Goal: Task Accomplishment & Management: Complete application form

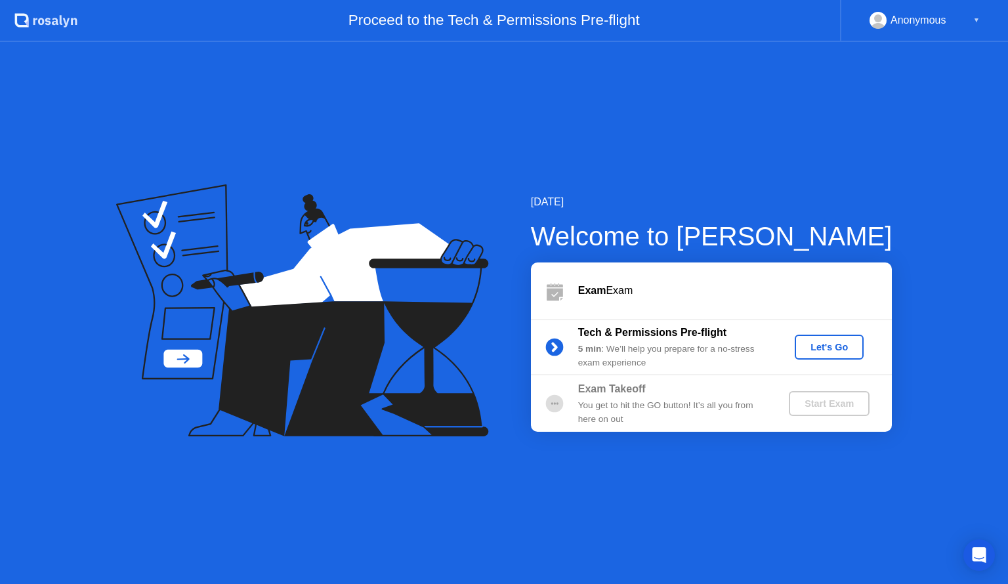
click at [829, 342] on div "Let's Go" at bounding box center [829, 347] width 58 height 10
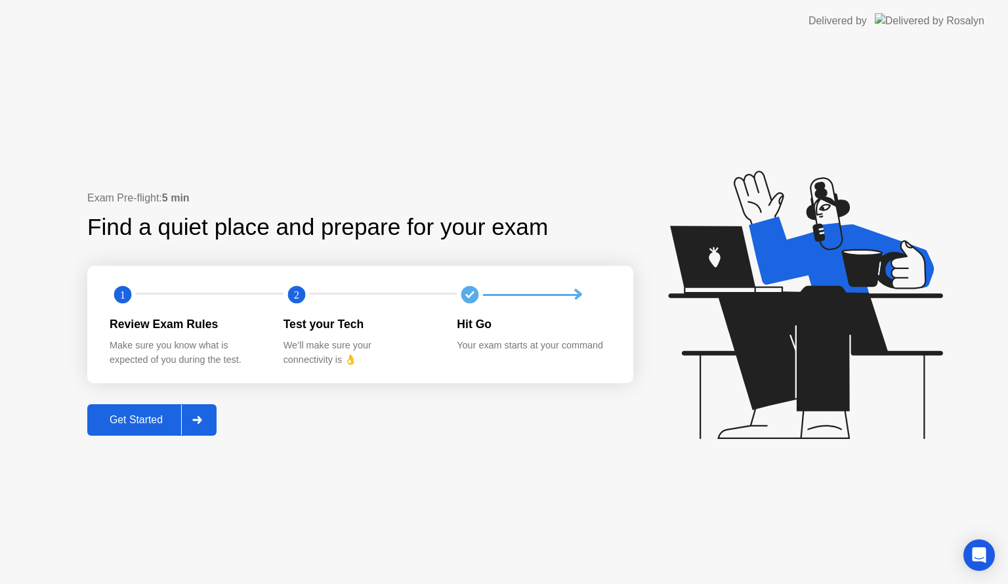
click at [144, 417] on div "Get Started" at bounding box center [136, 420] width 90 height 12
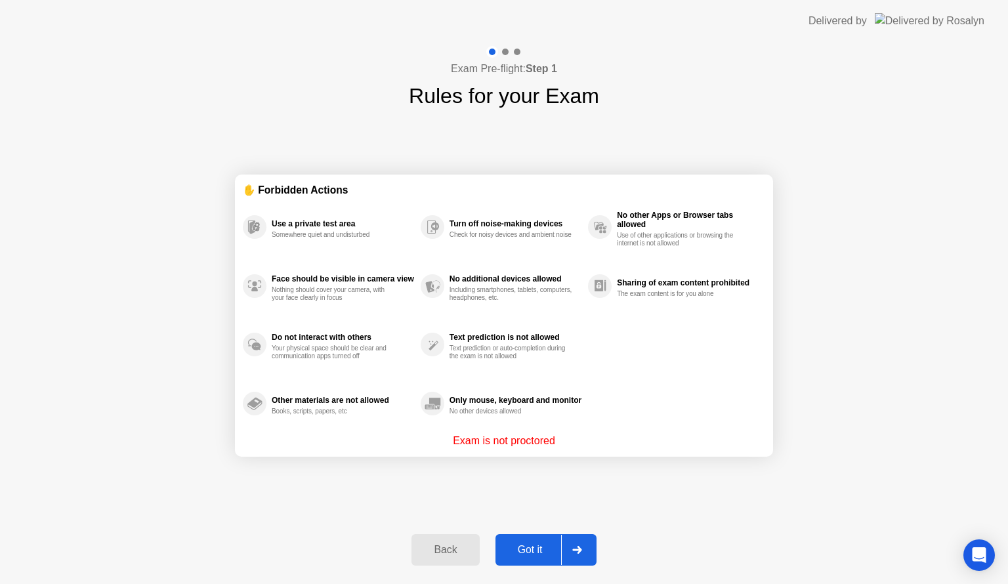
click at [518, 550] on div "Got it" at bounding box center [530, 550] width 62 height 12
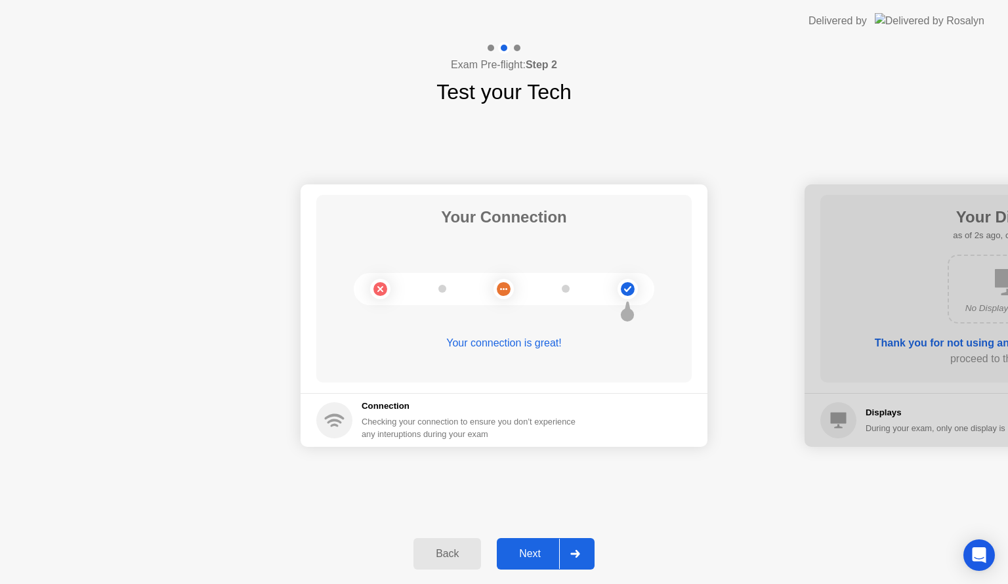
click at [533, 548] on div "Next" at bounding box center [530, 554] width 58 height 12
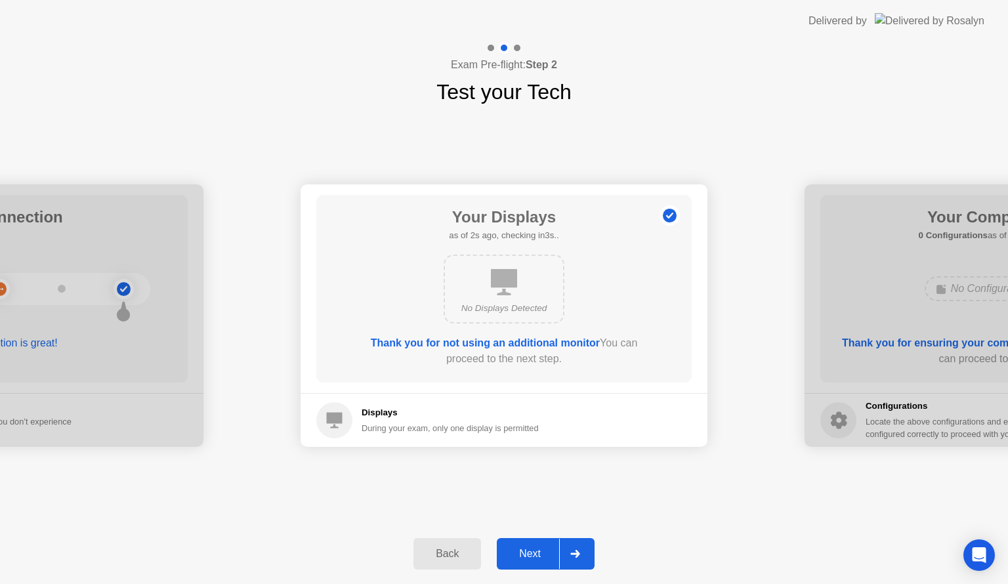
click at [533, 548] on div "Next" at bounding box center [530, 554] width 58 height 12
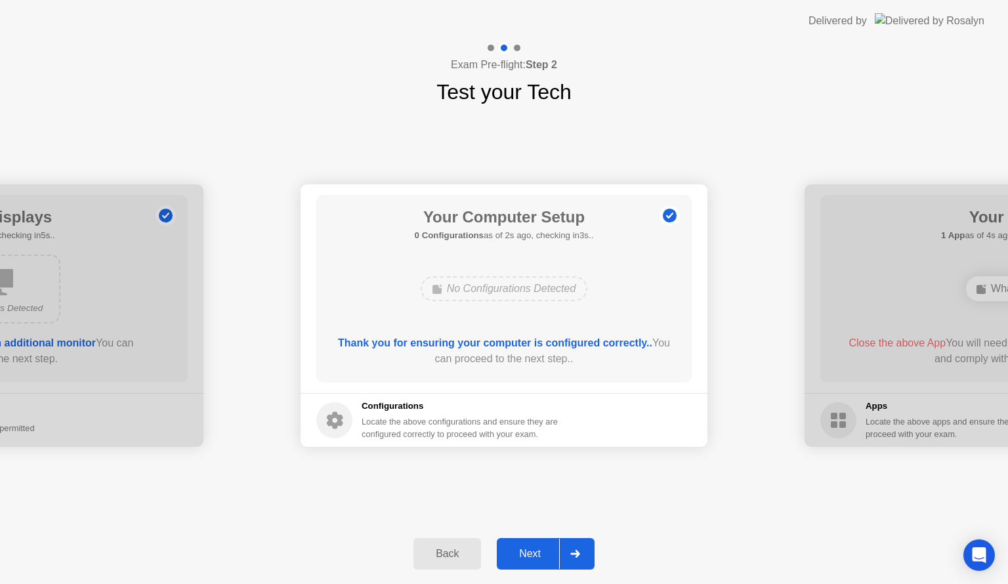
click at [533, 548] on div "Next" at bounding box center [530, 554] width 58 height 12
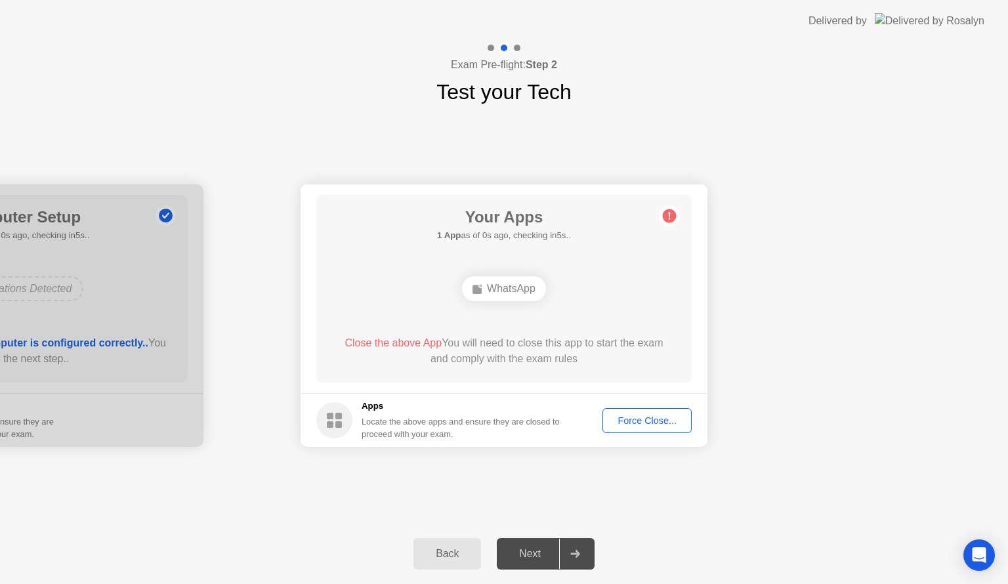
click at [620, 415] on div "Force Close..." at bounding box center [647, 420] width 80 height 10
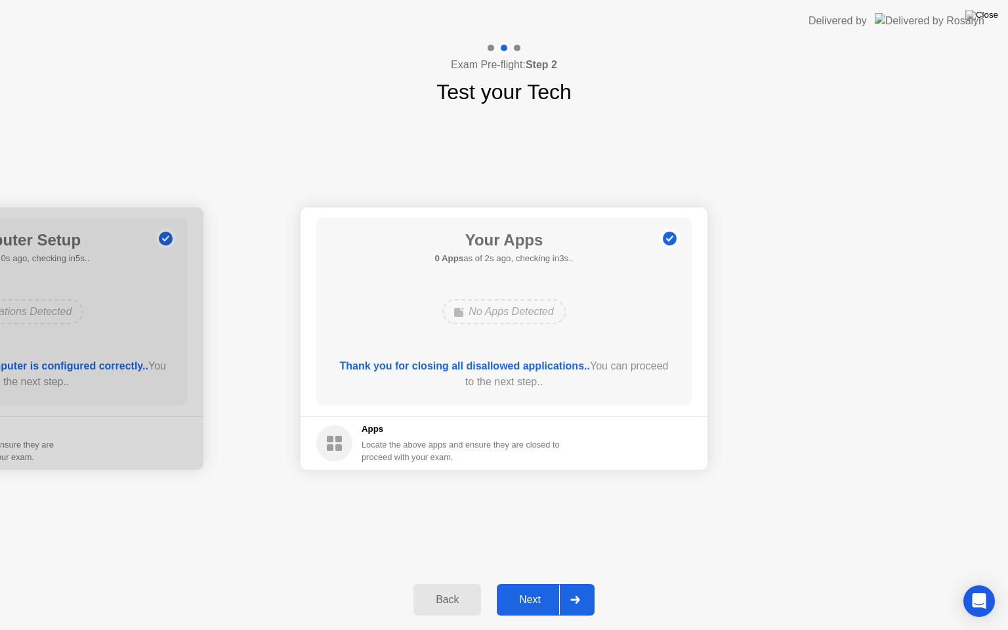
click at [532, 583] on div "Next" at bounding box center [530, 600] width 58 height 12
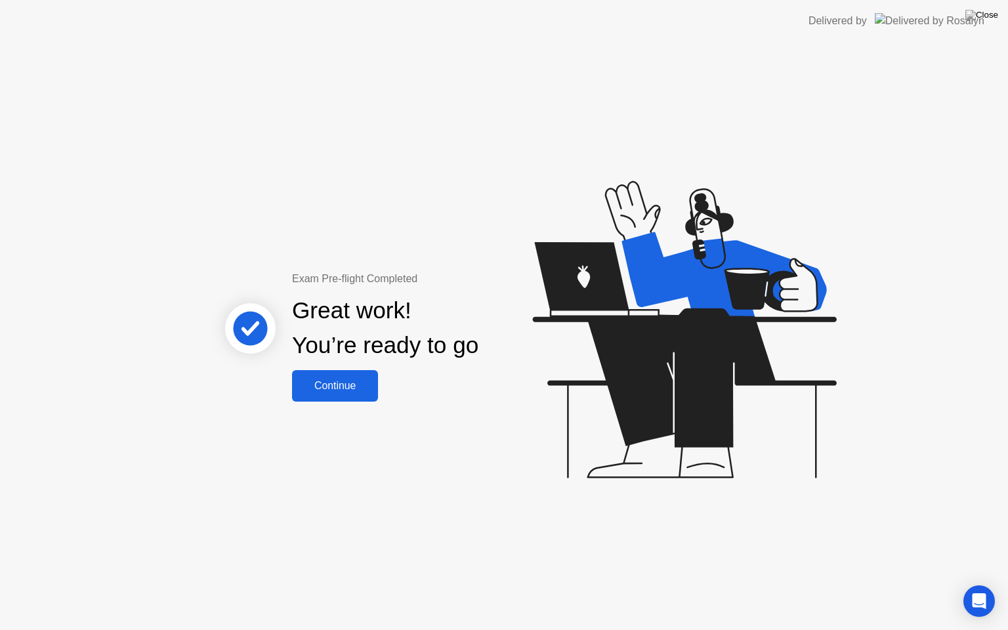
click at [326, 371] on button "Continue" at bounding box center [335, 385] width 86 height 31
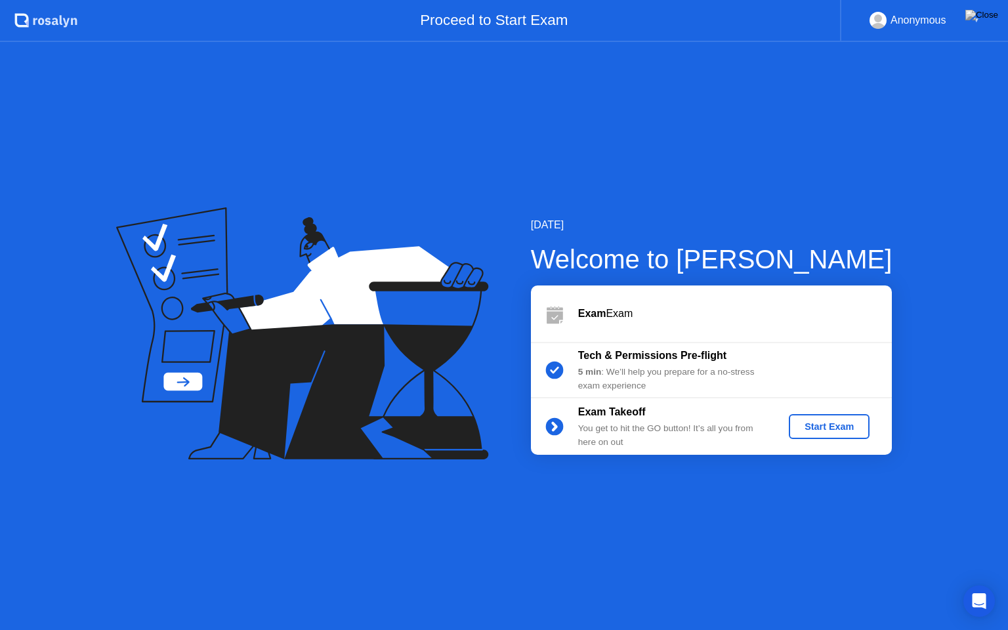
click at [810, 421] on div "Start Exam" at bounding box center [829, 426] width 70 height 10
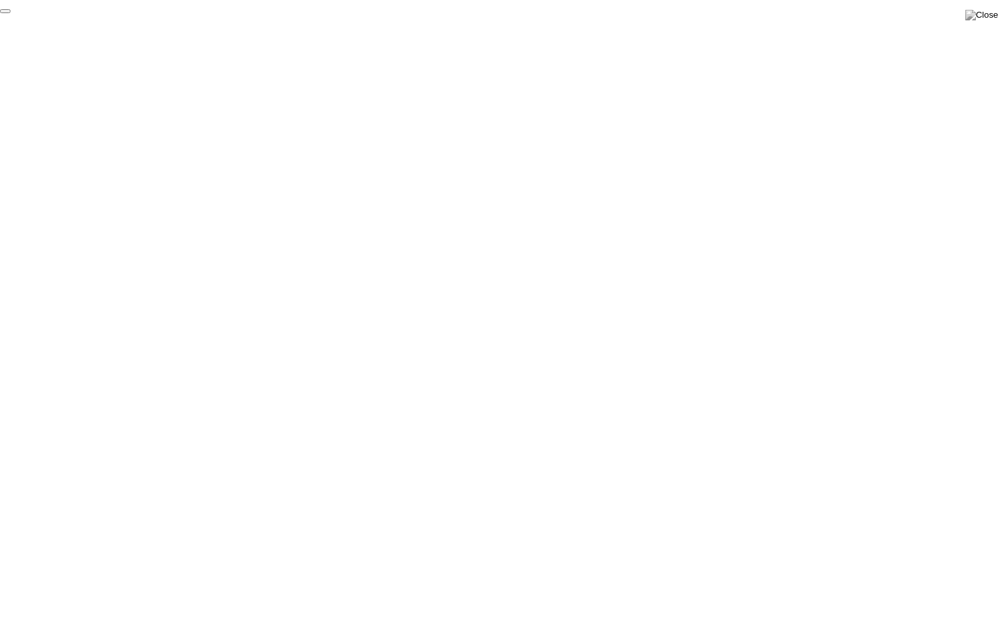
click div "End Proctoring Session"
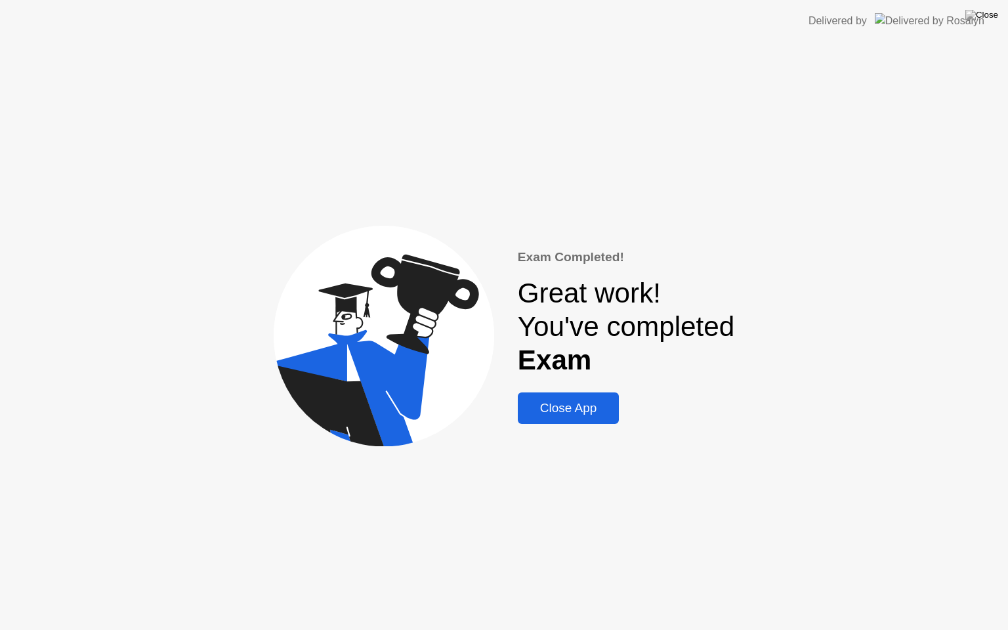
click at [575, 405] on div "Close App" at bounding box center [569, 408] width 94 height 14
